Goal: Information Seeking & Learning: Check status

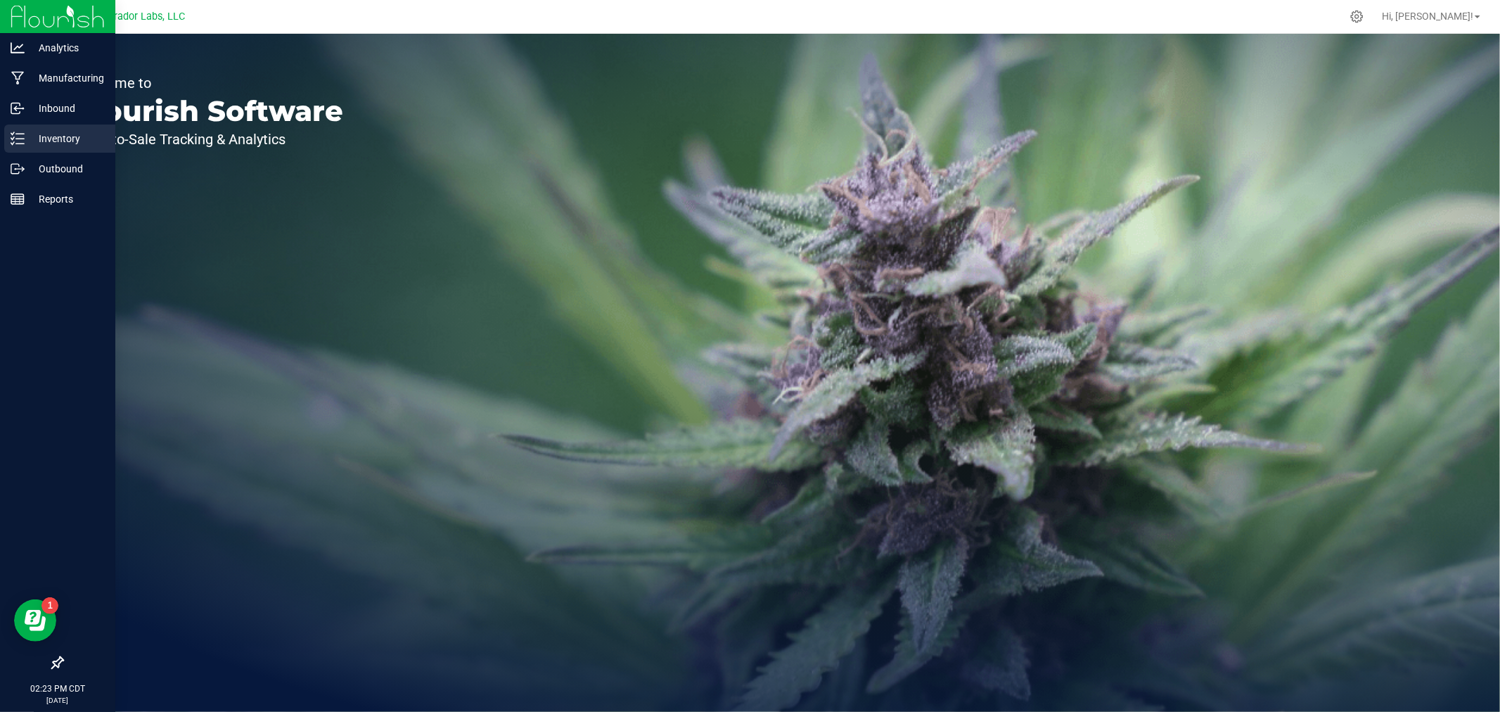
click at [23, 143] on icon at bounding box center [18, 139] width 14 height 14
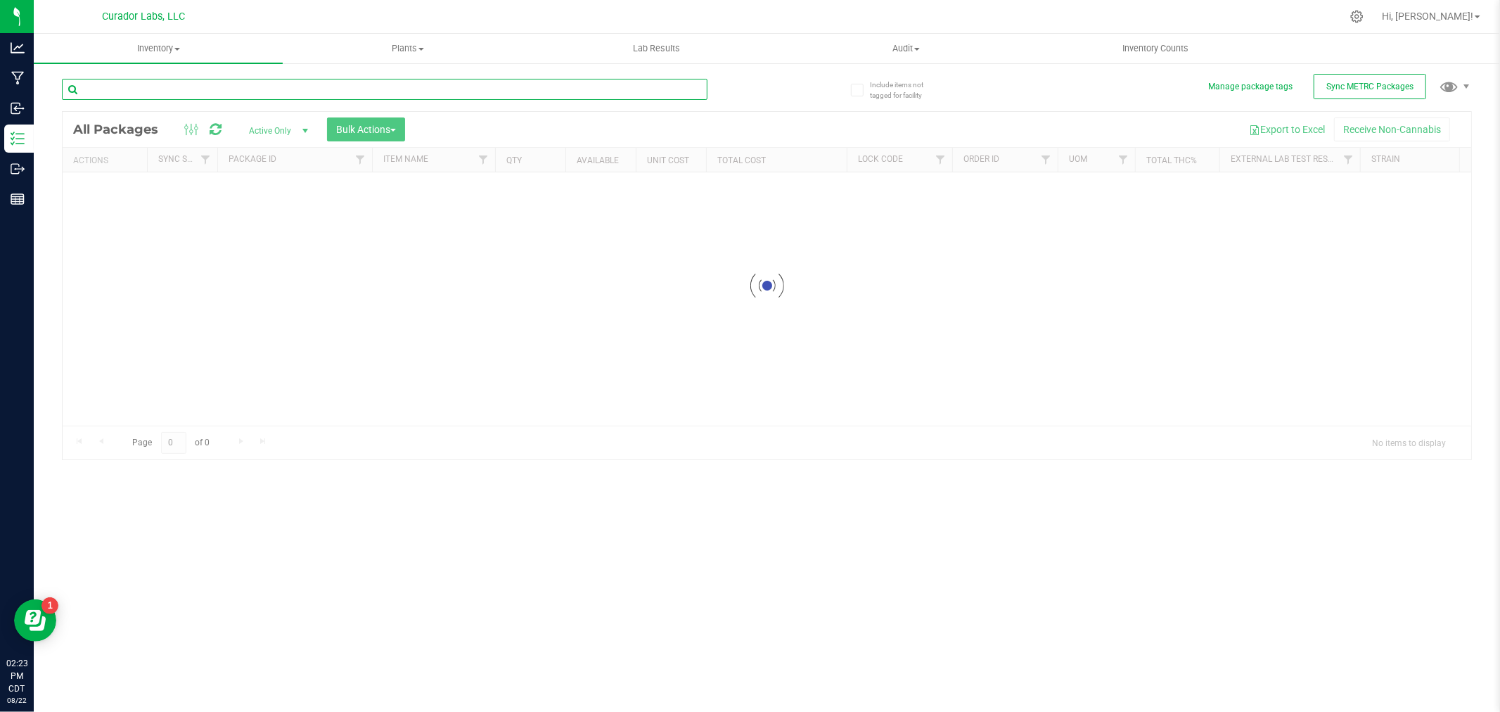
click at [158, 88] on input "text" at bounding box center [385, 89] width 646 height 21
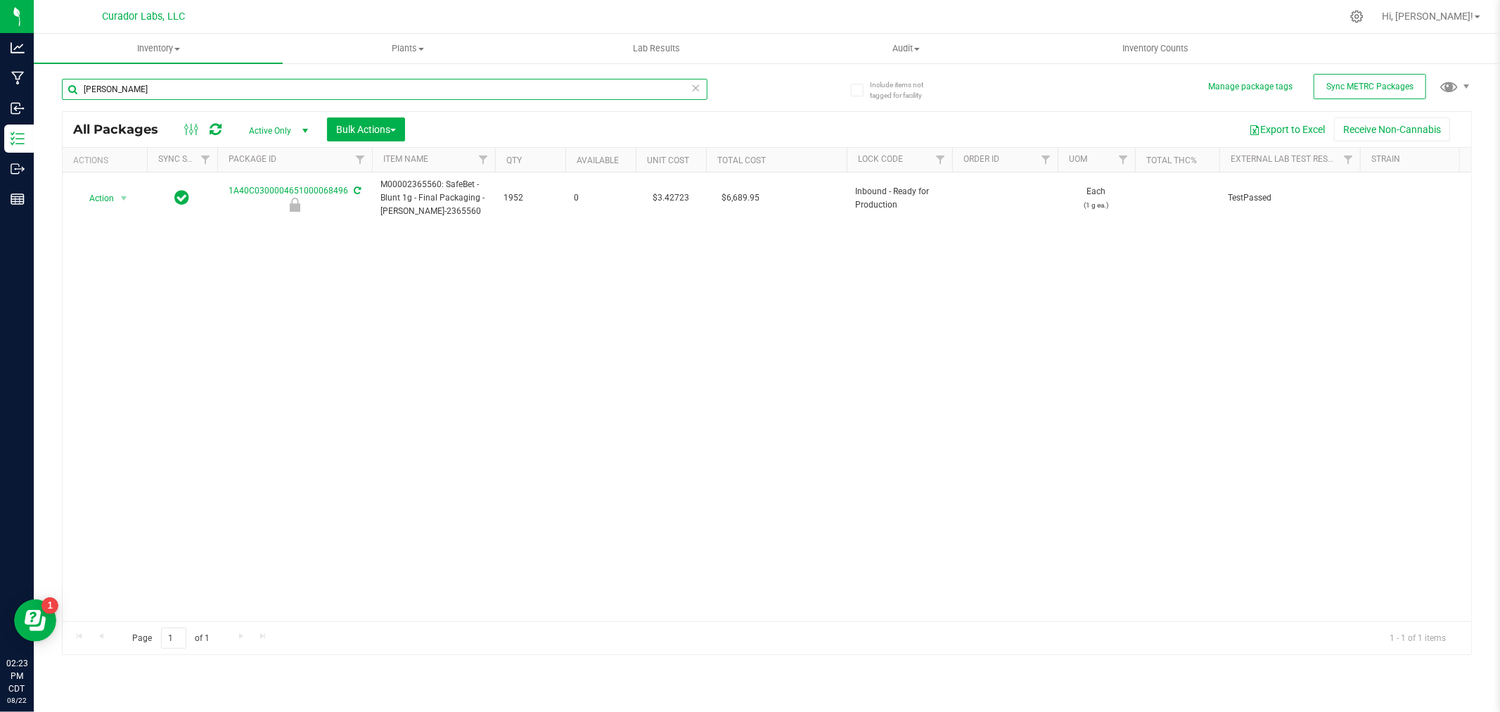
type input "[PERSON_NAME]"
